Goal: Task Accomplishment & Management: Complete application form

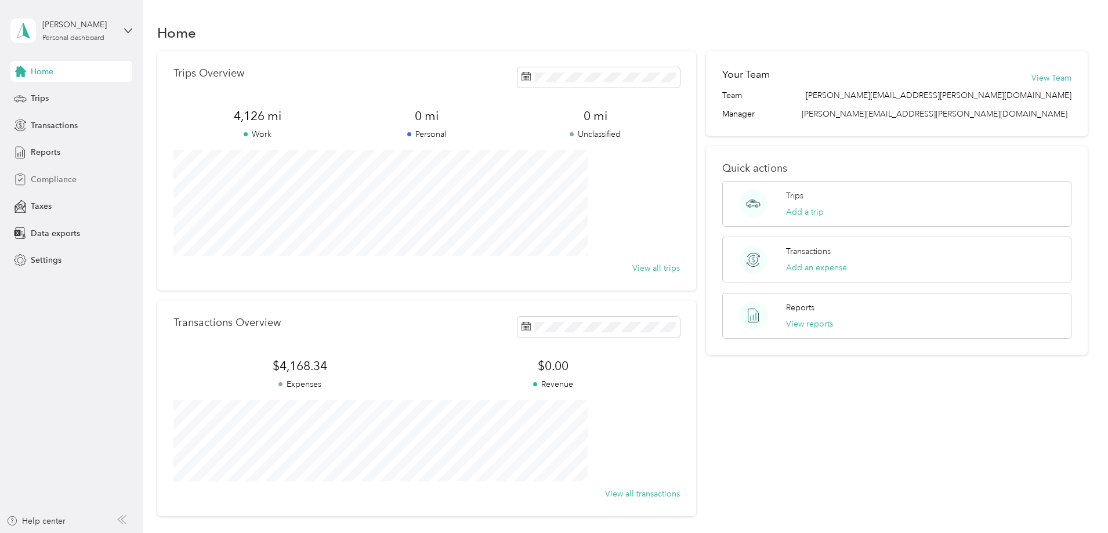
click at [48, 179] on span "Compliance" at bounding box center [54, 179] width 46 height 12
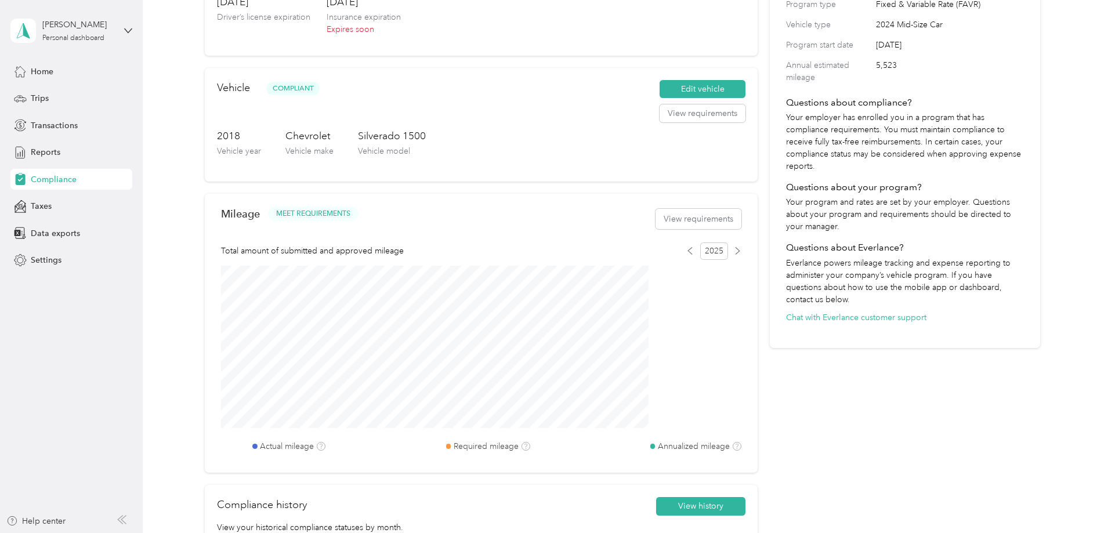
scroll to position [232, 0]
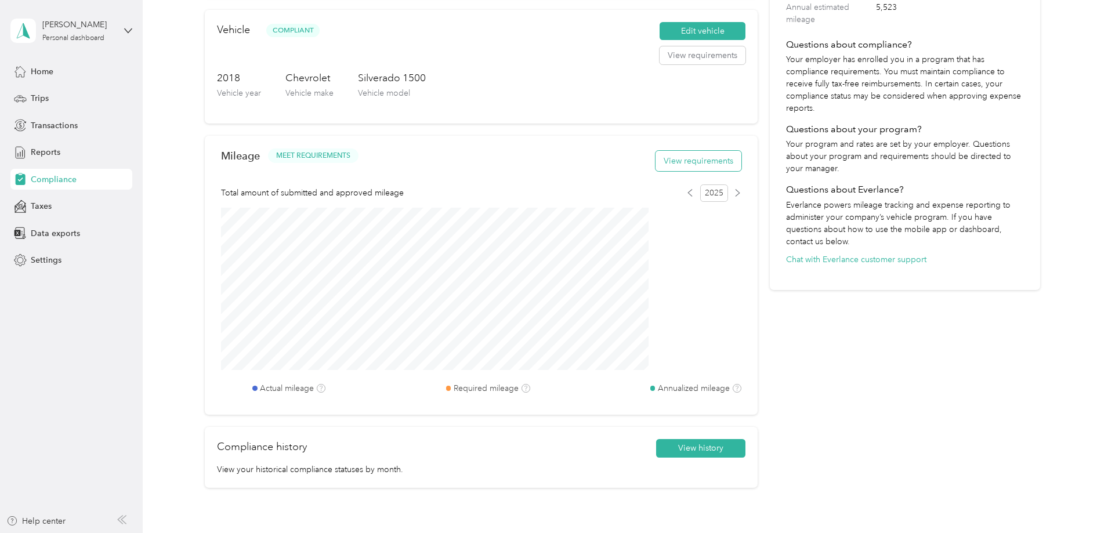
click at [659, 170] on button "View requirements" at bounding box center [698, 161] width 86 height 20
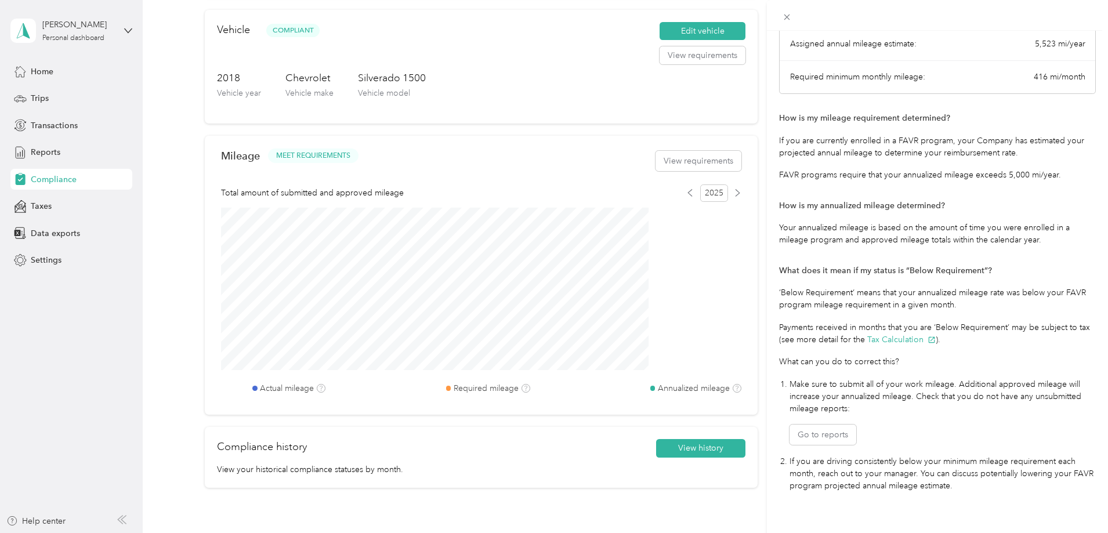
scroll to position [134, 0]
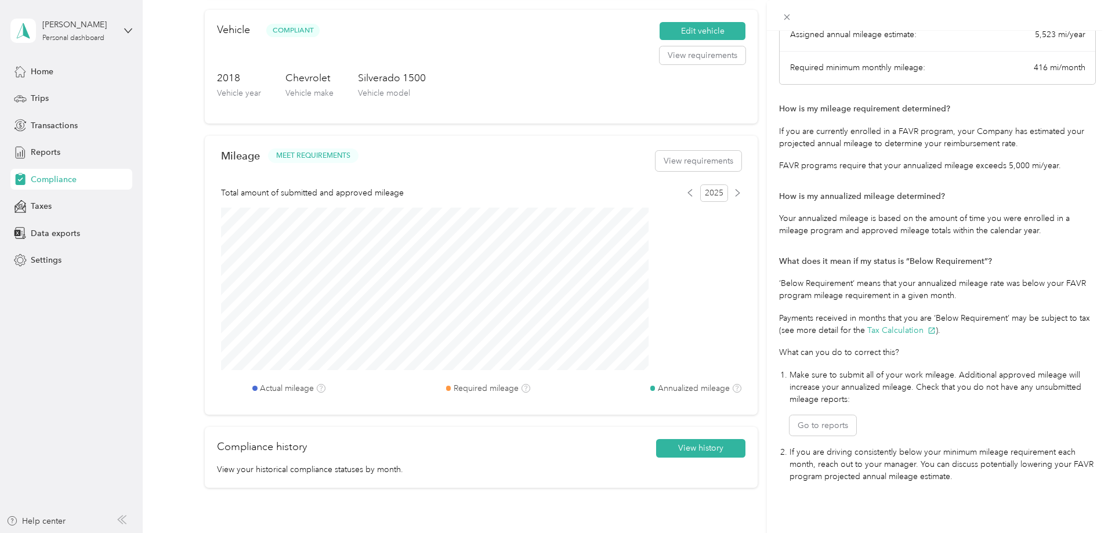
click at [547, 402] on div "Mileage Requirements These requirements are set by your Company. If you have an…" at bounding box center [554, 266] width 1108 height 533
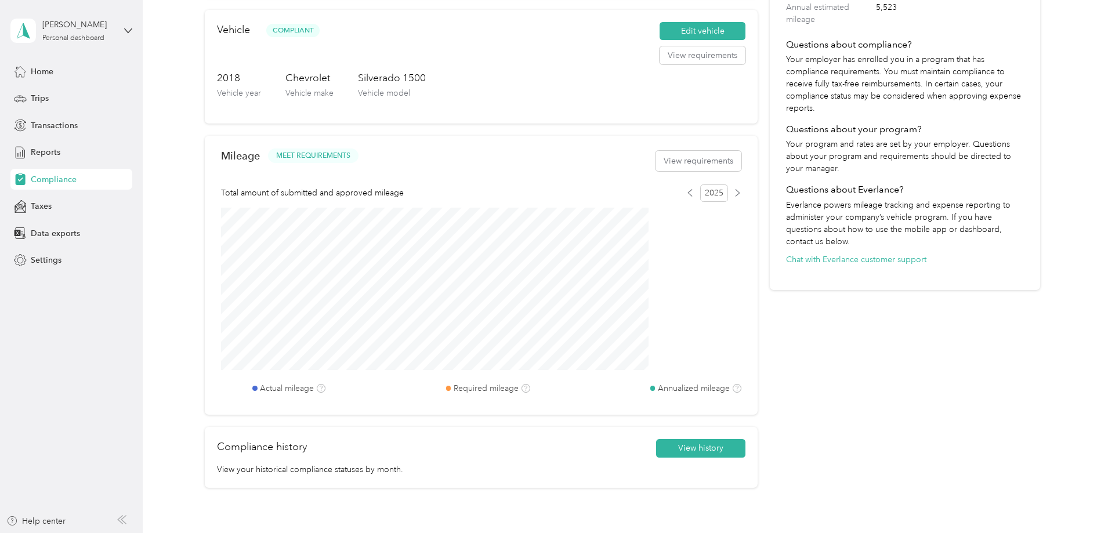
click at [547, 402] on body "[PERSON_NAME] Personal dashboard Home Trips Transactions Reports Compliance Tax…" at bounding box center [551, 266] width 1102 height 533
click at [734, 391] on icon at bounding box center [736, 388] width 5 height 5
click at [688, 196] on icon at bounding box center [690, 193] width 4 height 6
click at [686, 197] on icon at bounding box center [690, 193] width 8 height 8
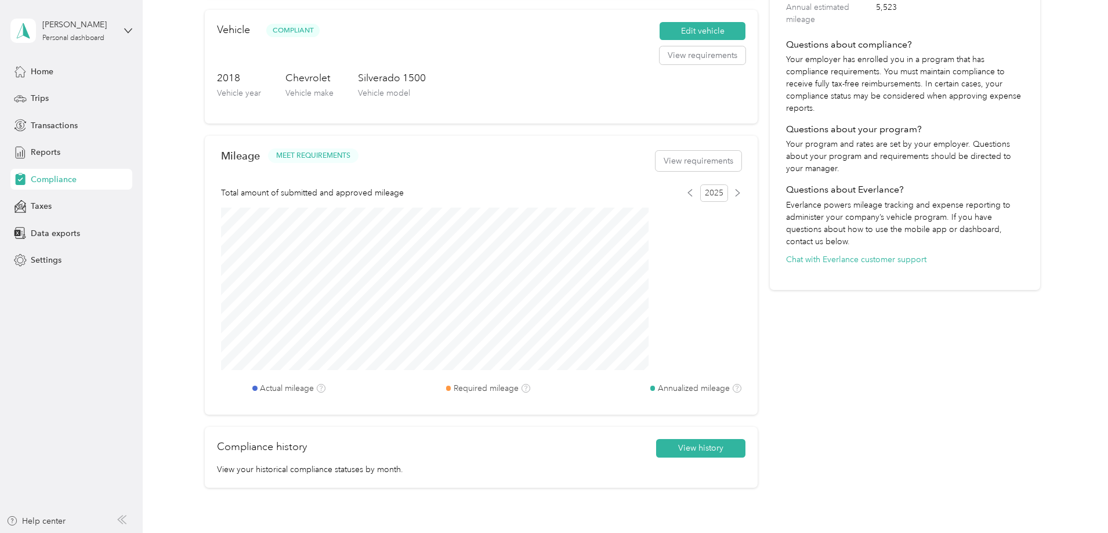
click at [700, 202] on span "2025" at bounding box center [714, 192] width 28 height 17
click at [686, 197] on icon at bounding box center [690, 193] width 8 height 8
click at [735, 196] on icon at bounding box center [737, 193] width 4 height 6
click at [686, 197] on icon at bounding box center [690, 193] width 8 height 8
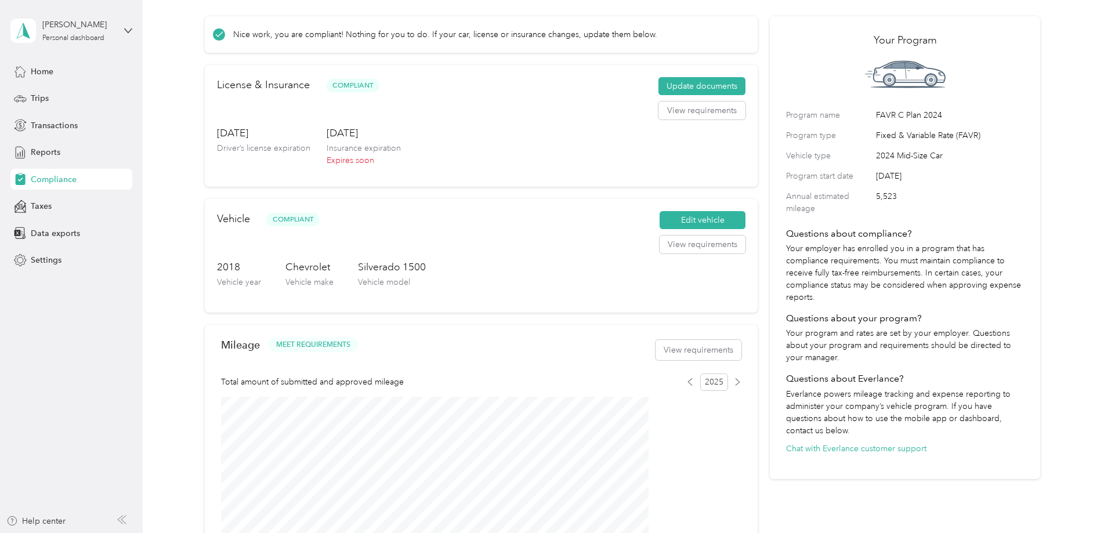
scroll to position [0, 0]
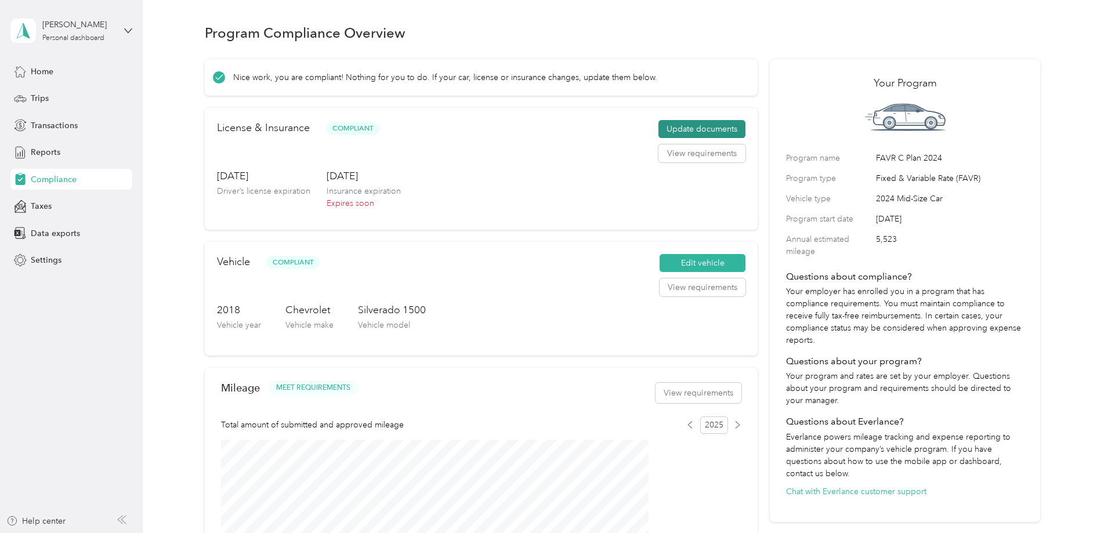
click at [691, 137] on button "Update documents" at bounding box center [701, 129] width 87 height 19
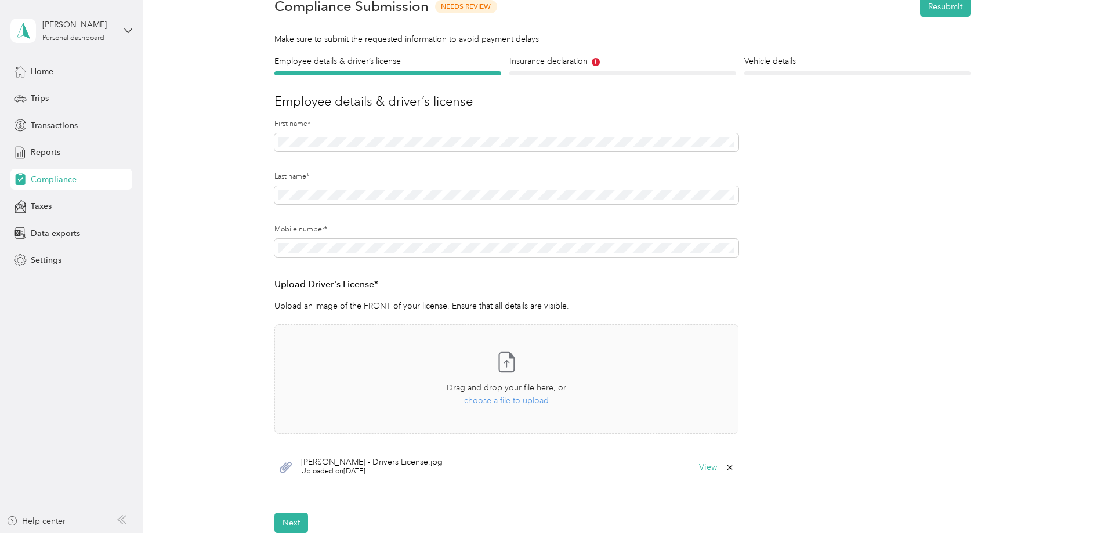
scroll to position [116, 0]
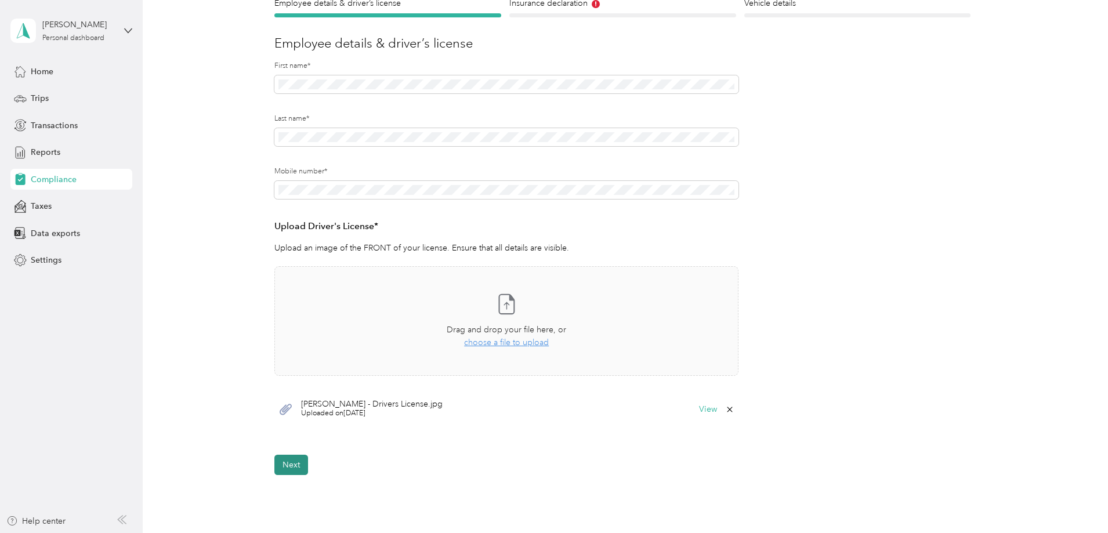
click at [292, 461] on button "Next" at bounding box center [291, 465] width 34 height 20
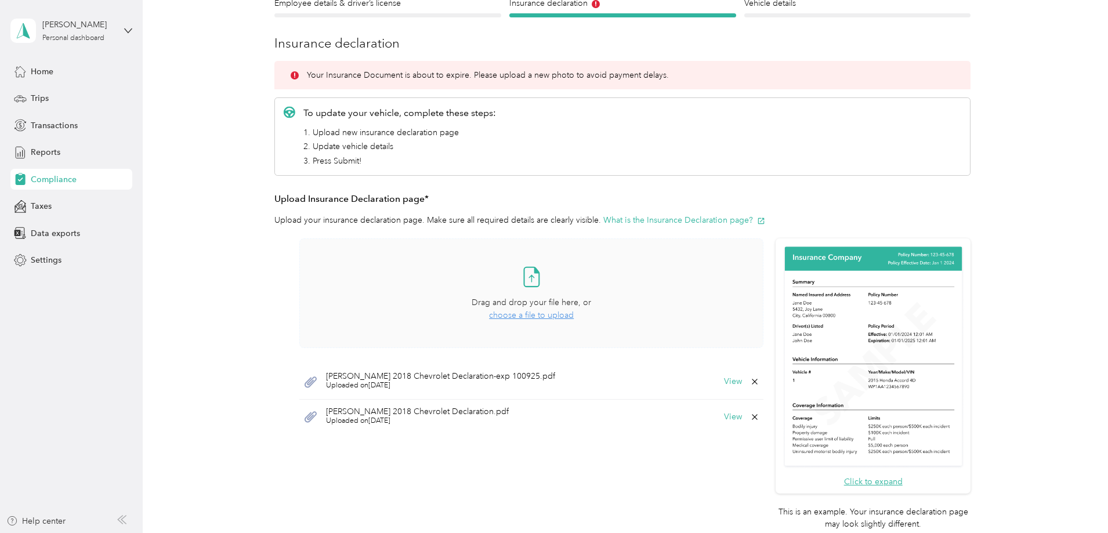
click at [527, 314] on span "choose a file to upload" at bounding box center [531, 315] width 85 height 10
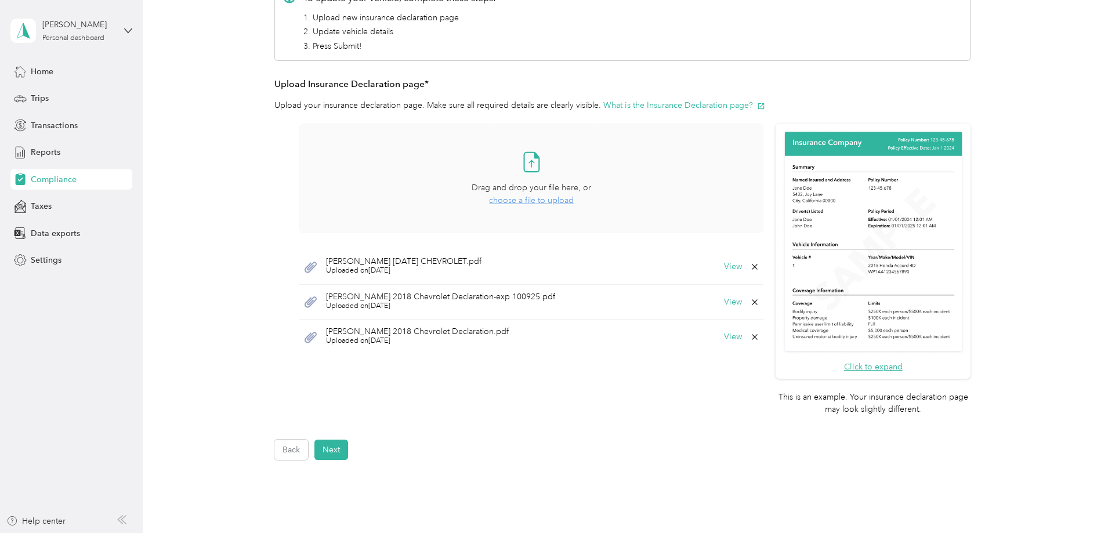
scroll to position [232, 0]
click at [327, 444] on button "Next" at bounding box center [331, 448] width 34 height 20
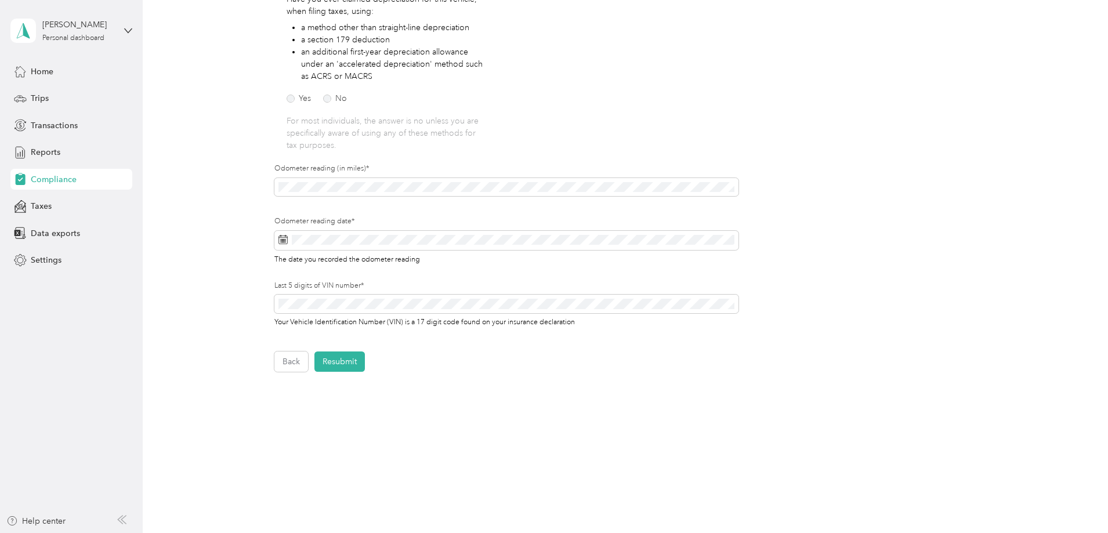
scroll to position [232, 0]
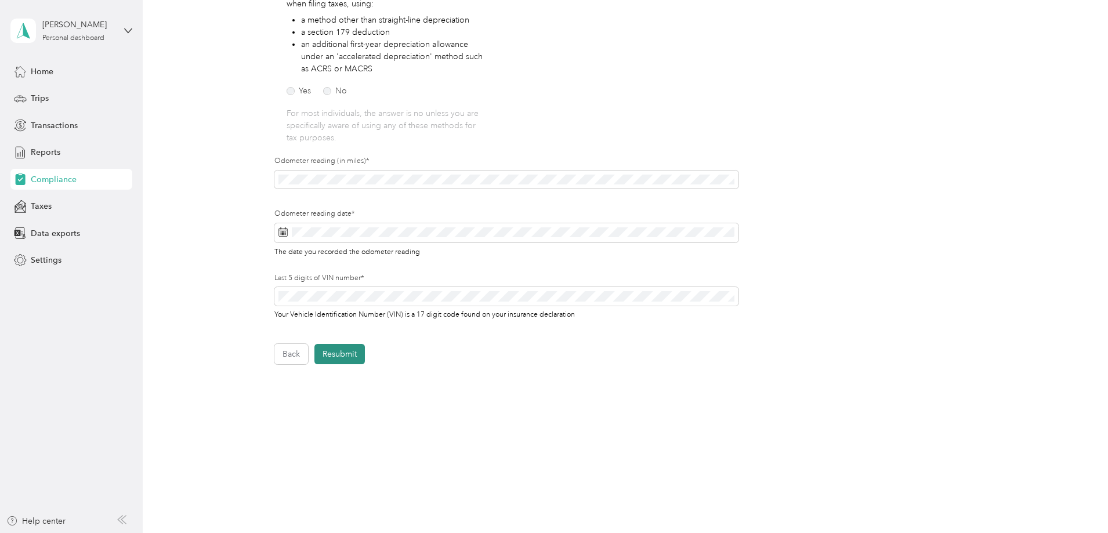
click at [345, 349] on button "Resubmit" at bounding box center [339, 354] width 50 height 20
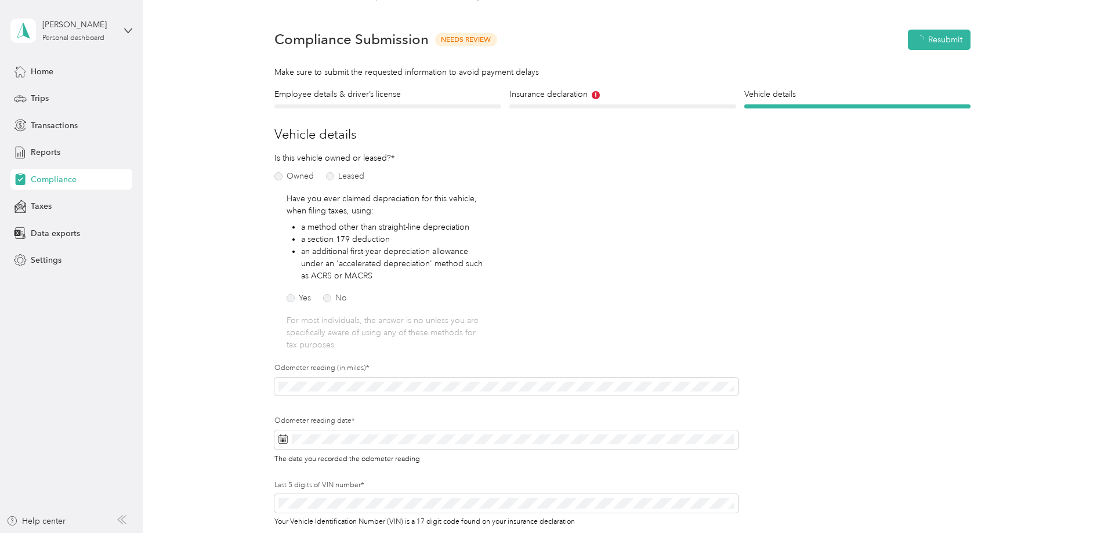
scroll to position [14, 0]
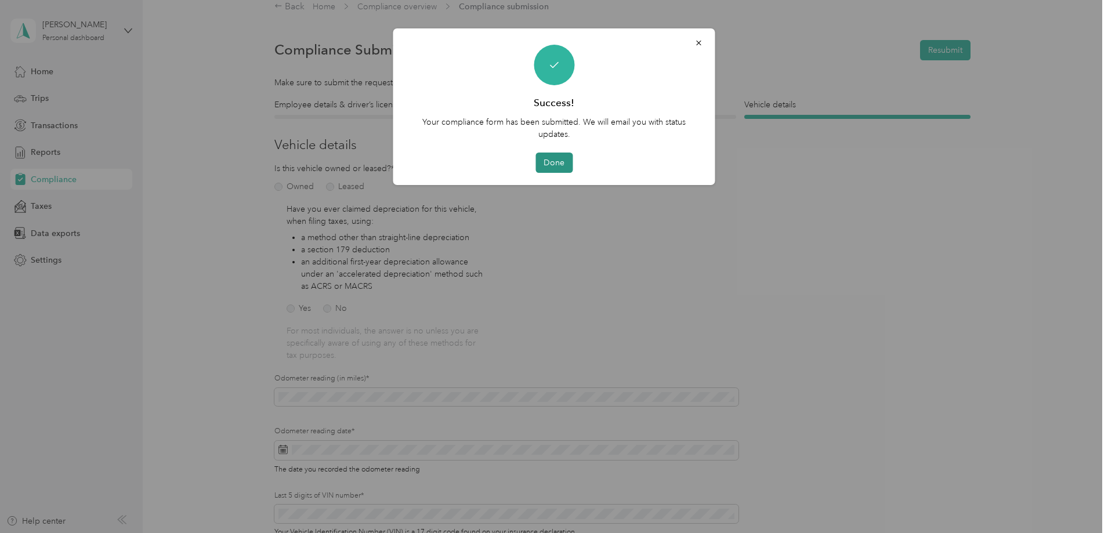
click at [546, 159] on button "Done" at bounding box center [553, 163] width 37 height 20
